Goal: Task Accomplishment & Management: Complete application form

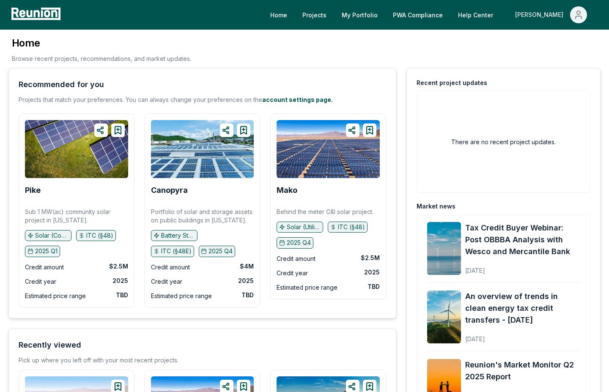
click at [457, 17] on button "[PERSON_NAME]" at bounding box center [551, 14] width 85 height 17
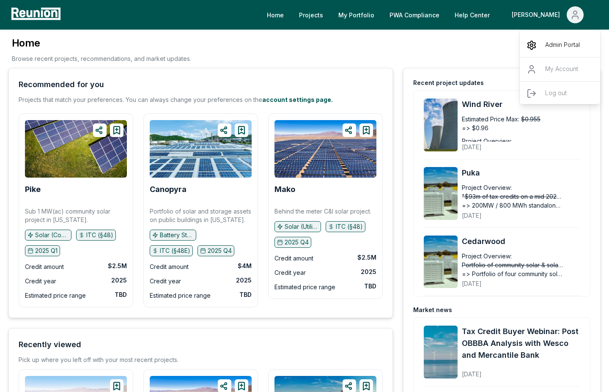
click at [457, 43] on p "Admin Portal" at bounding box center [562, 45] width 35 height 10
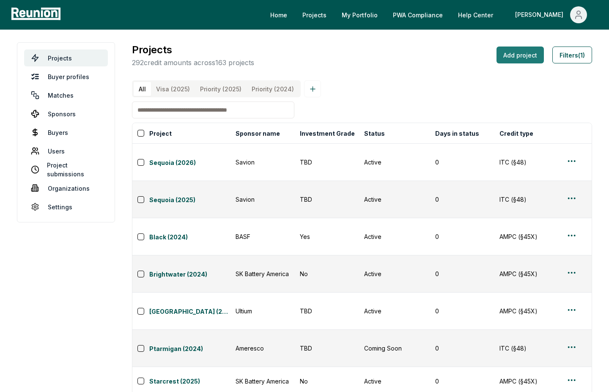
click at [514, 58] on button "Add project" at bounding box center [520, 55] width 47 height 17
click at [253, 135] on button "Sponsor name" at bounding box center [258, 133] width 48 height 17
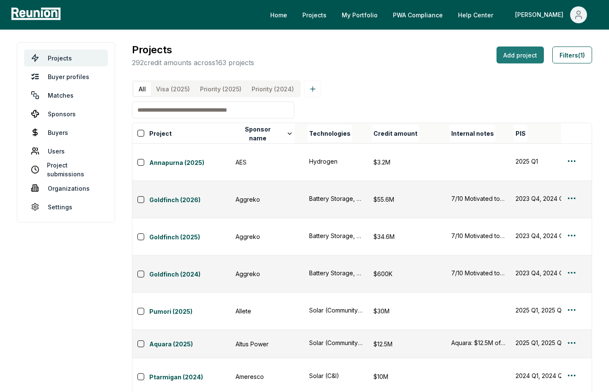
click at [516, 59] on button "Add project" at bounding box center [520, 55] width 47 height 17
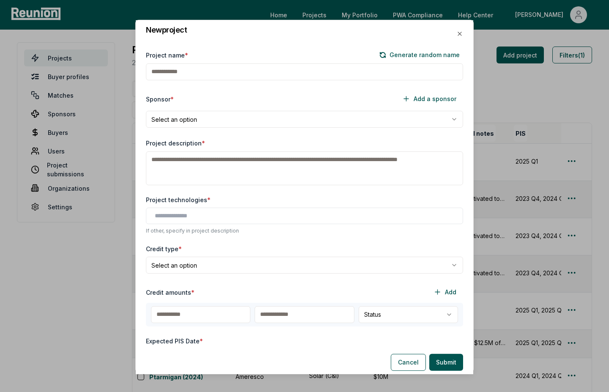
click at [263, 68] on input "Project name *" at bounding box center [304, 71] width 317 height 17
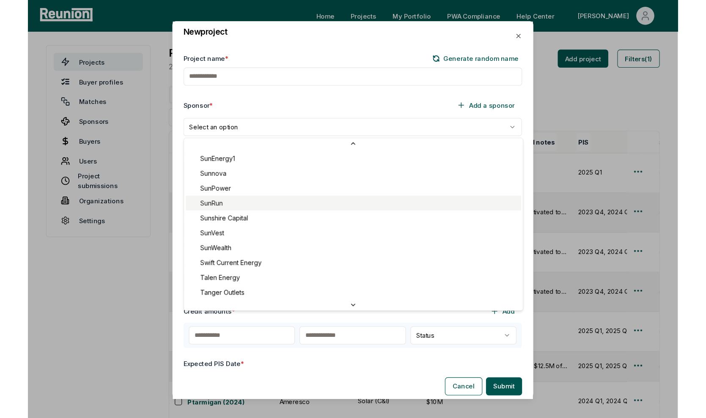
scroll to position [3288, 0]
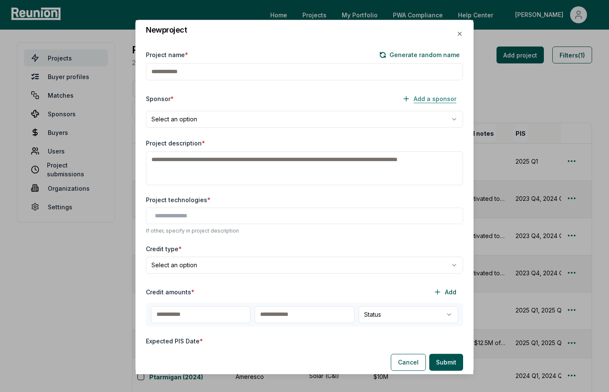
click at [430, 96] on button "Add a sponsor" at bounding box center [430, 99] width 68 height 17
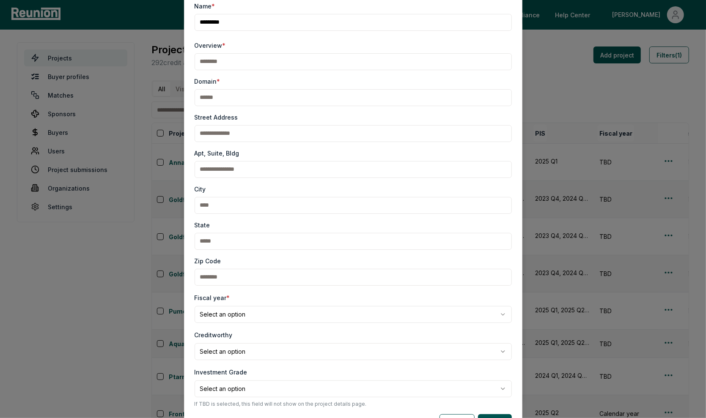
type input "*********"
click at [339, 64] on input "Overview *" at bounding box center [353, 61] width 317 height 17
click at [321, 66] on input "Overview *" at bounding box center [353, 61] width 317 height 17
click at [317, 61] on input "Overview *" at bounding box center [353, 61] width 317 height 17
